Goal: Check status: Check status

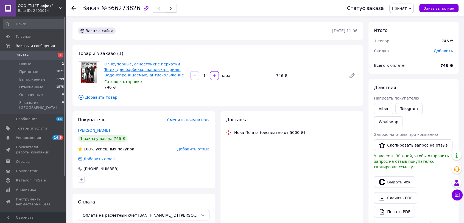
drag, startPoint x: 0, startPoint y: 0, endPoint x: 126, endPoint y: 69, distance: 143.4
click at [125, 70] on link "Огнеупорные, огнестойкие перчатки Terex, для барбекю, шашлыка, гриля: Водонепро…" at bounding box center [144, 69] width 80 height 15
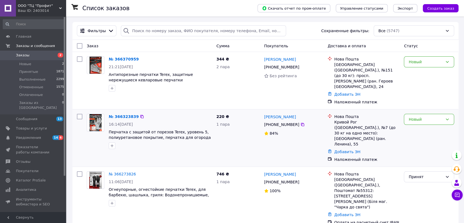
click at [97, 119] on img at bounding box center [95, 122] width 12 height 17
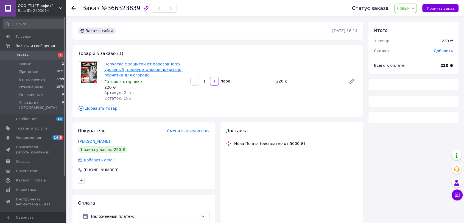
click at [116, 74] on link "Перчатка с защитой от порезов Terex, уровень 5, полиуретановое покрытие, перчат…" at bounding box center [143, 69] width 78 height 15
